Goal: Navigation & Orientation: Find specific page/section

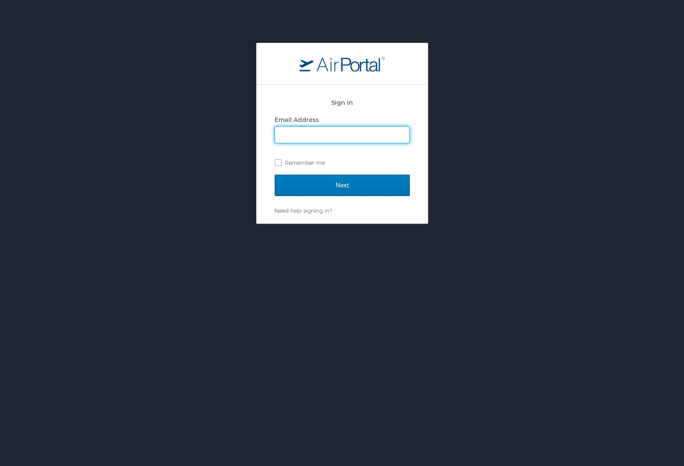
type input "ethan.smith@cbtravel.com"
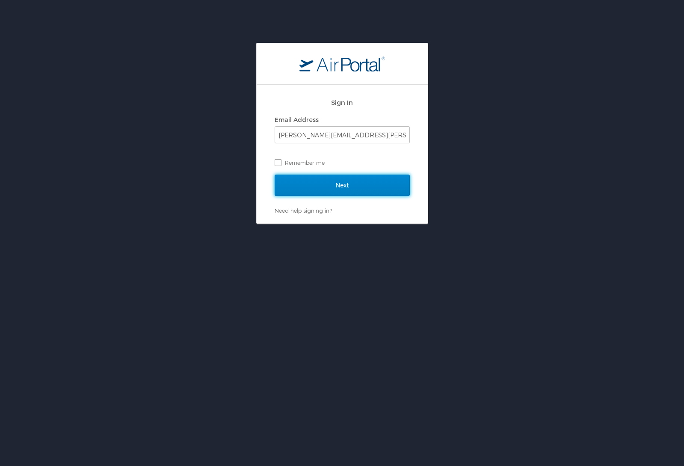
click at [336, 192] on input "Next" at bounding box center [341, 184] width 135 height 21
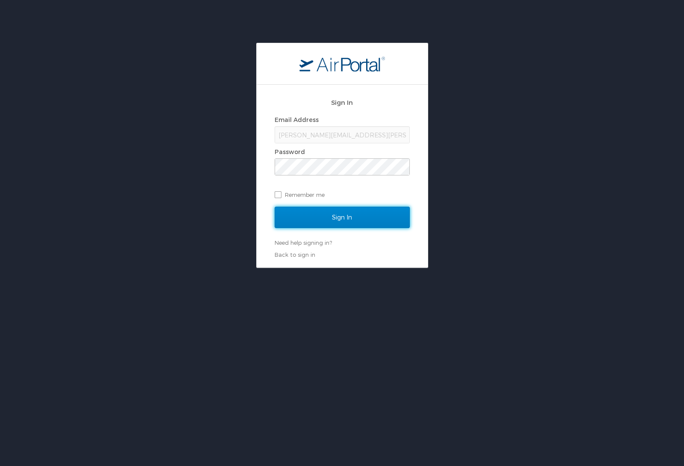
click at [343, 216] on input "Sign In" at bounding box center [341, 216] width 135 height 21
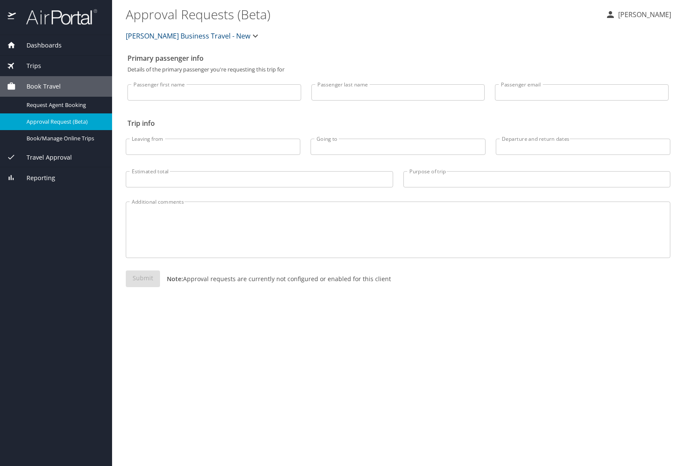
click at [42, 64] on div "Trips" at bounding box center [56, 65] width 98 height 9
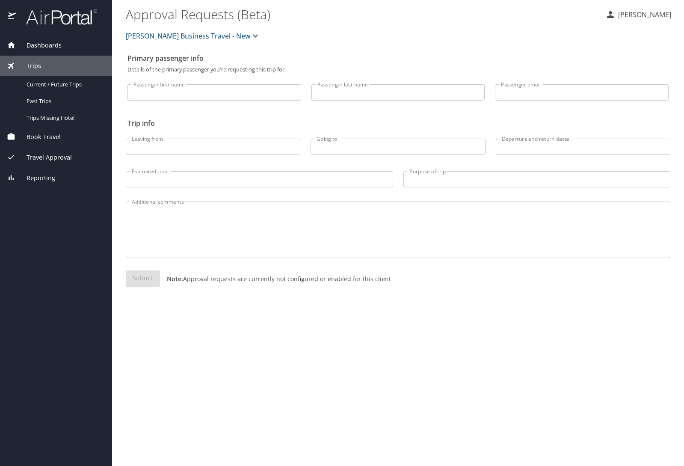
click at [47, 46] on span "Dashboards" at bounding box center [39, 45] width 46 height 9
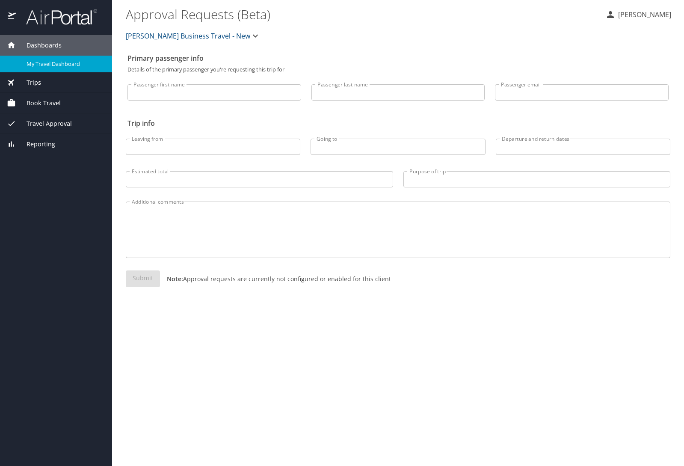
click at [49, 71] on link "My Travel Dashboard" at bounding box center [56, 64] width 112 height 17
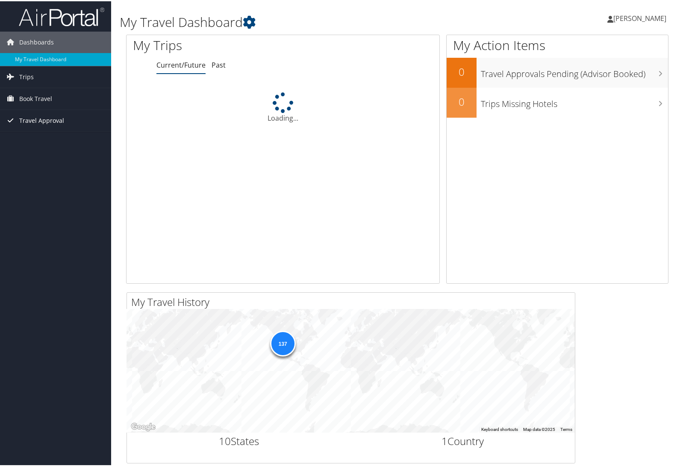
click at [44, 122] on span "Travel Approval" at bounding box center [41, 119] width 45 height 21
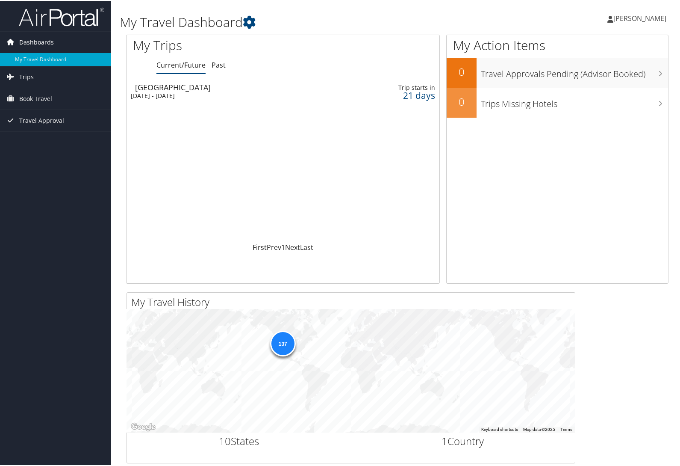
click at [48, 38] on span "Dashboards" at bounding box center [36, 40] width 35 height 21
click at [47, 41] on span "Dashboards" at bounding box center [36, 40] width 35 height 21
click at [26, 74] on span "Trips" at bounding box center [26, 75] width 15 height 21
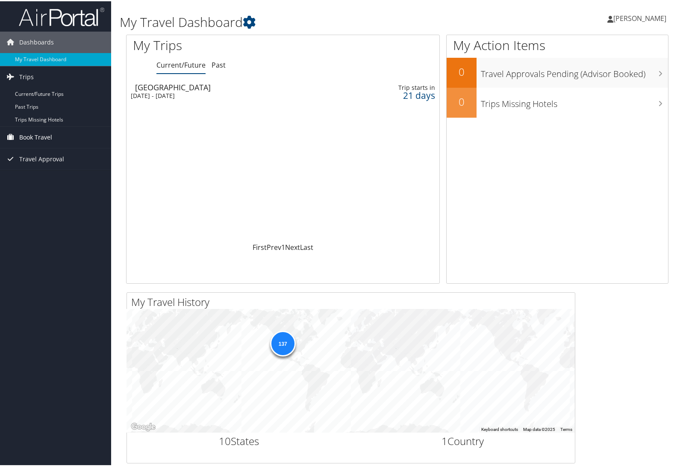
click at [36, 143] on span "Book Travel" at bounding box center [35, 135] width 33 height 21
click at [40, 198] on span "Travel Approval" at bounding box center [41, 196] width 45 height 21
click at [660, 13] on span "[PERSON_NAME]" at bounding box center [639, 16] width 53 height 9
